Goal: Task Accomplishment & Management: Manage account settings

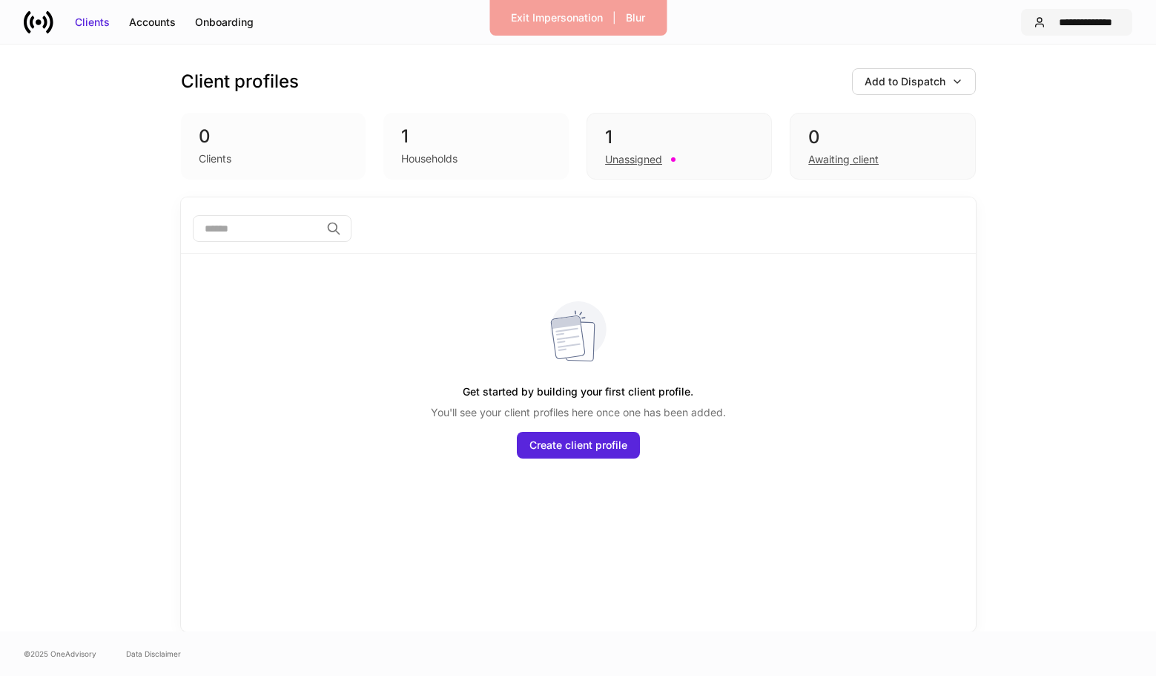
click at [1061, 24] on div "**********" at bounding box center [1085, 22] width 68 height 15
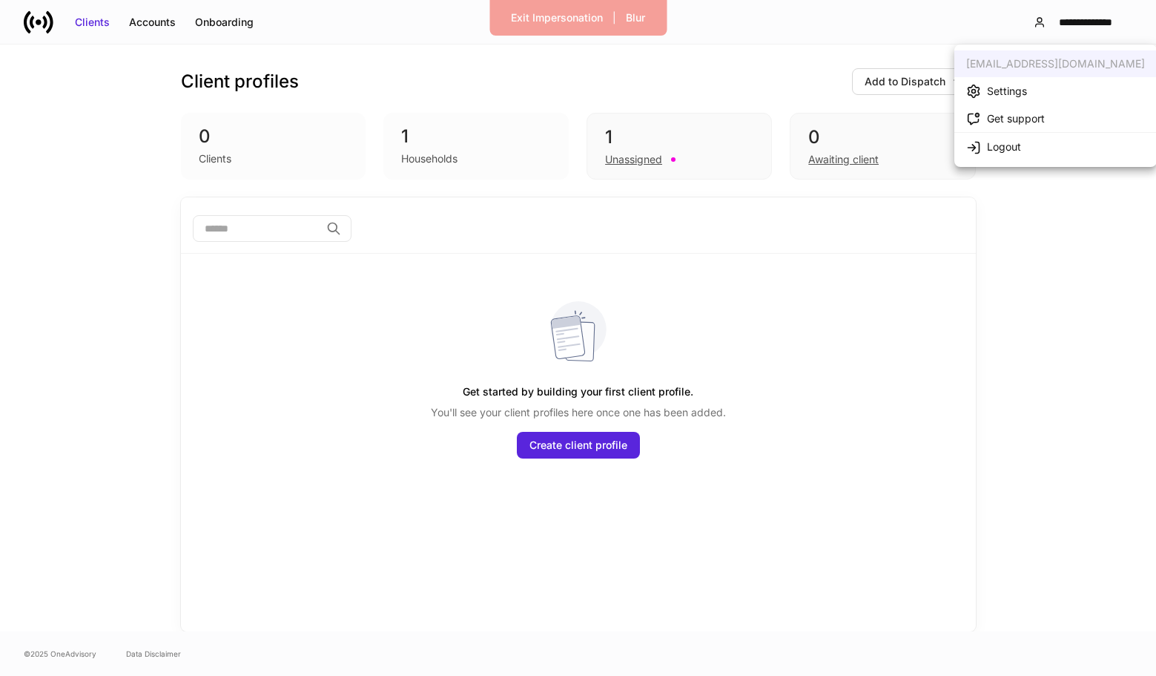
click at [999, 96] on div "Settings" at bounding box center [1007, 91] width 40 height 15
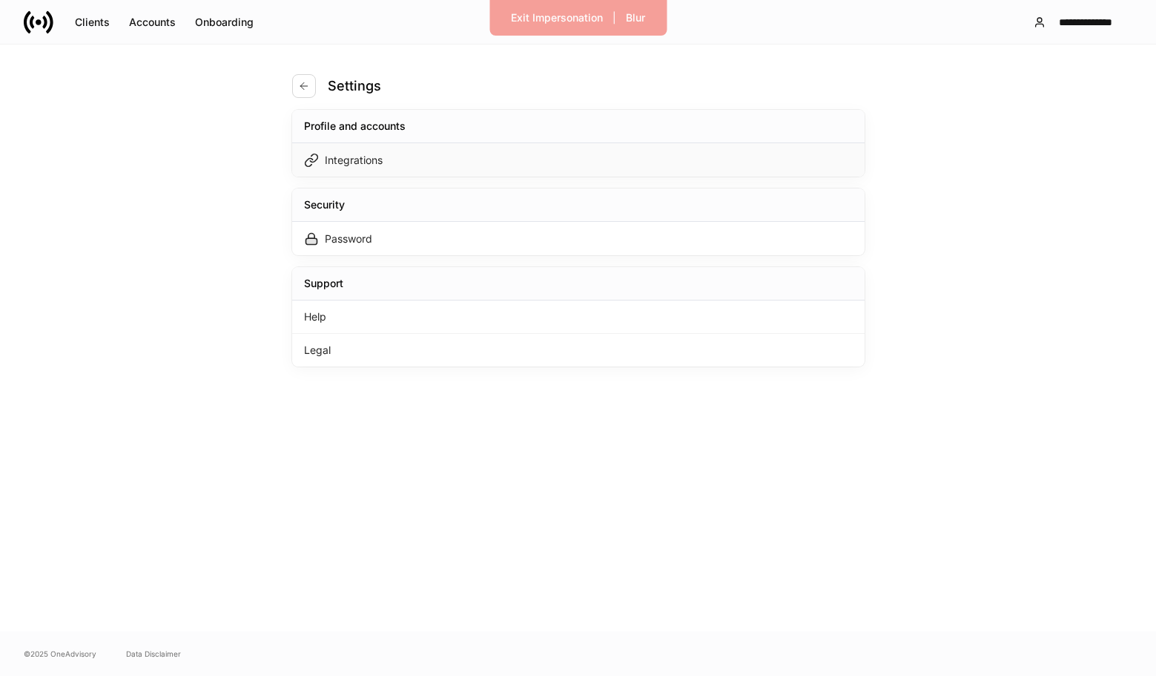
click at [659, 172] on div "Integrations" at bounding box center [578, 159] width 572 height 33
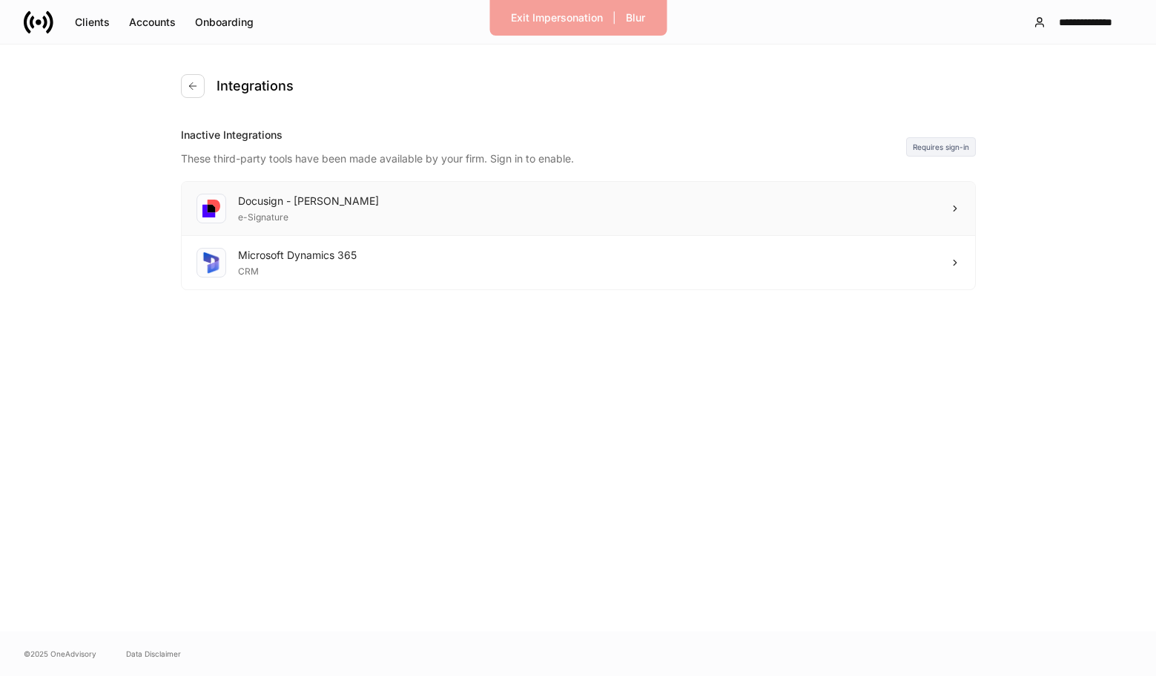
click at [625, 201] on div "Docusign - [PERSON_NAME] e-Signature" at bounding box center [578, 209] width 793 height 54
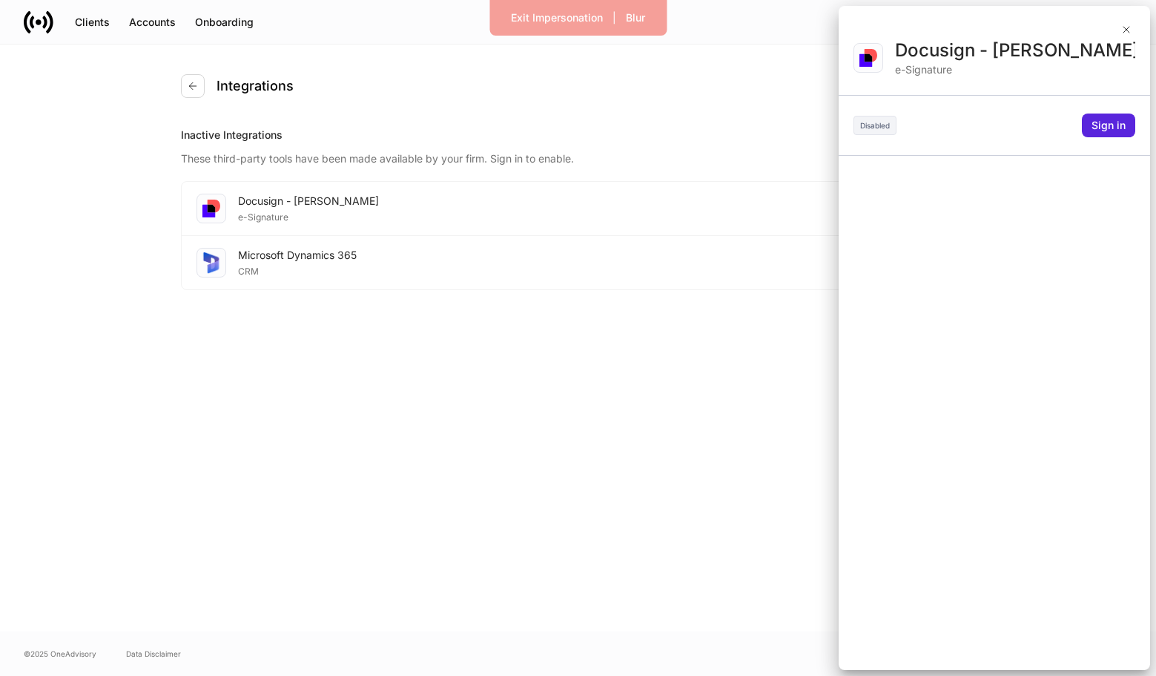
click at [627, 246] on div at bounding box center [578, 338] width 1156 height 676
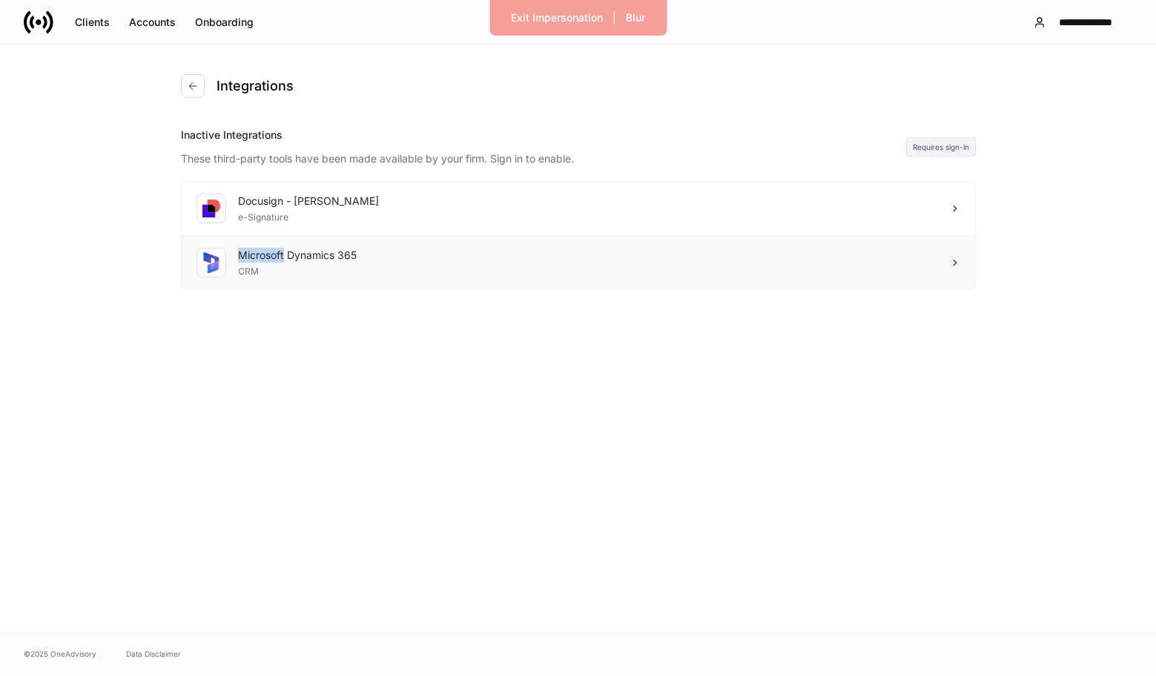
click at [627, 247] on div "Microsoft Dynamics 365 CRM" at bounding box center [578, 262] width 793 height 53
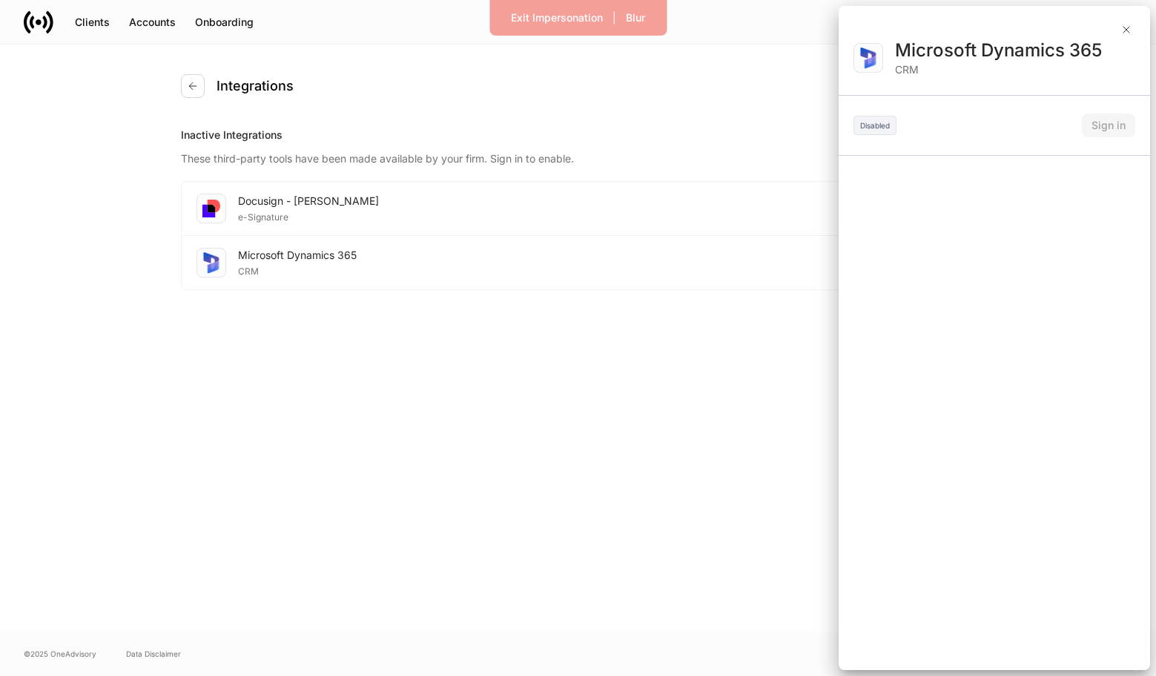
click at [994, 65] on div "CRM" at bounding box center [1015, 69] width 240 height 15
drag, startPoint x: 1129, startPoint y: 22, endPoint x: 1114, endPoint y: 49, distance: 31.2
click at [1114, 49] on div "Microsoft Dynamics 365 CRM Disabled Sign in" at bounding box center [994, 338] width 311 height 664
click at [1114, 49] on div "Microsoft Dynamics 365" at bounding box center [1015, 51] width 240 height 24
drag, startPoint x: 1129, startPoint y: 30, endPoint x: 1075, endPoint y: 93, distance: 83.6
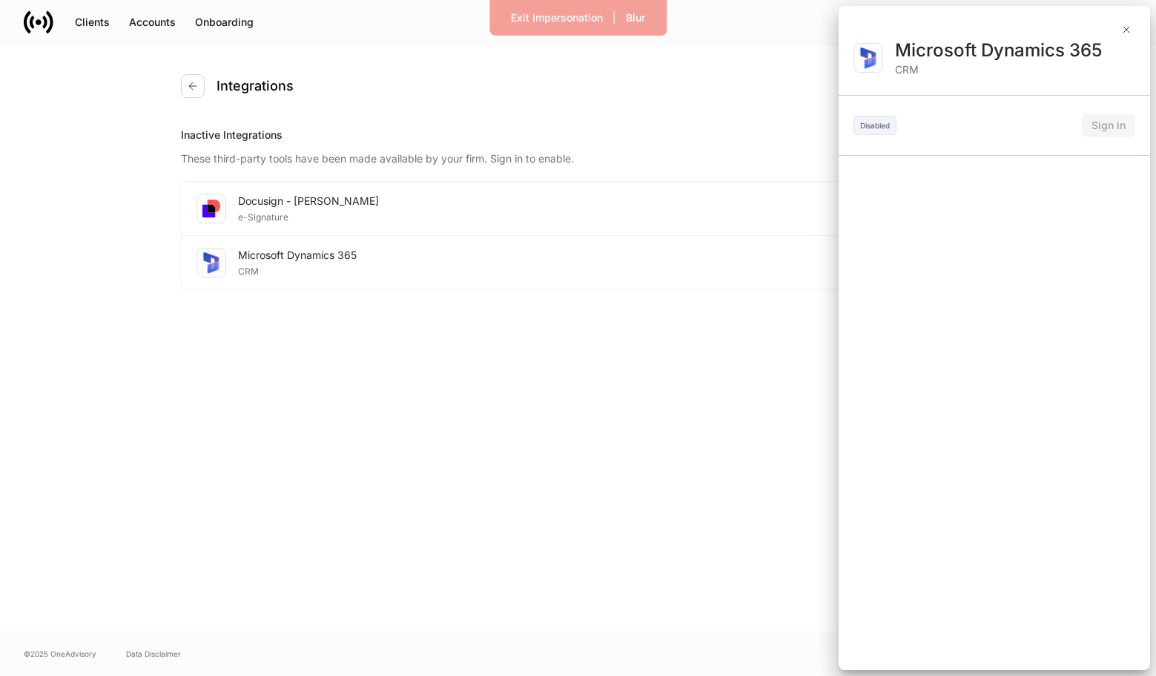
click at [1075, 93] on div "Microsoft Dynamics 365 CRM Disabled Sign in" at bounding box center [994, 338] width 311 height 664
click at [1123, 19] on div at bounding box center [994, 22] width 311 height 33
click at [1123, 22] on button "button" at bounding box center [1126, 30] width 18 height 18
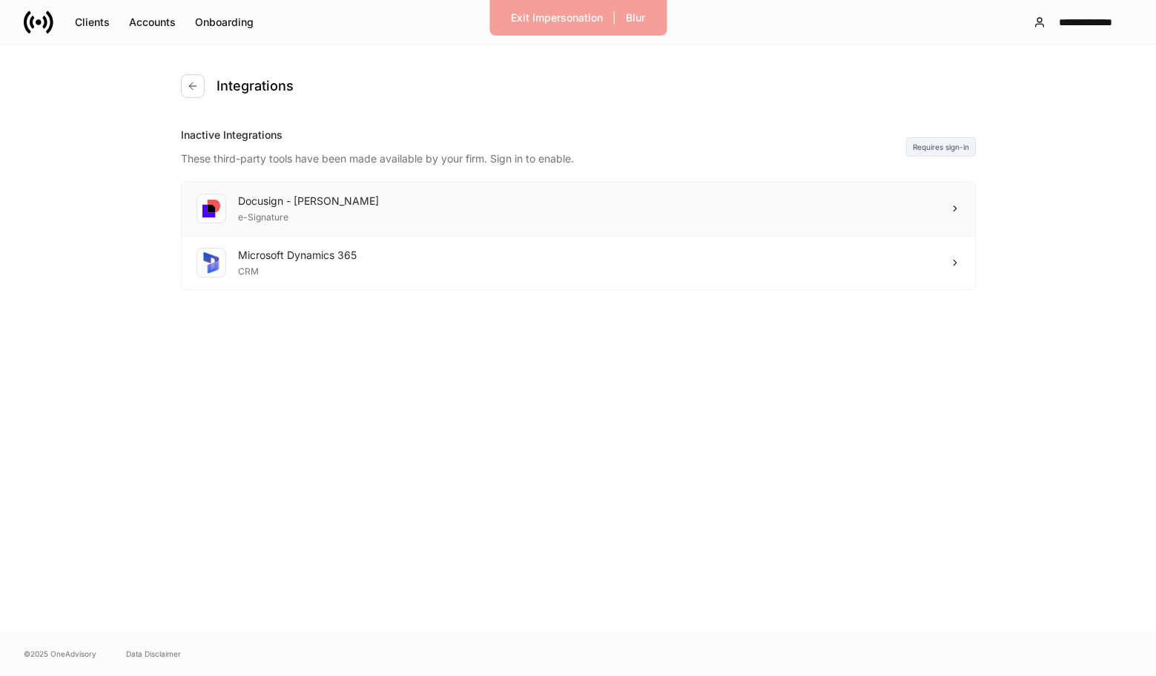
click at [710, 216] on div "Docusign - Schwab e-Signature" at bounding box center [578, 209] width 793 height 54
